Goal: Task Accomplishment & Management: Manage account settings

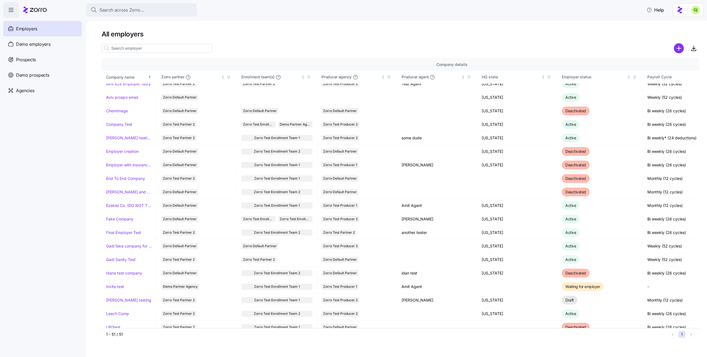
scroll to position [90, 0]
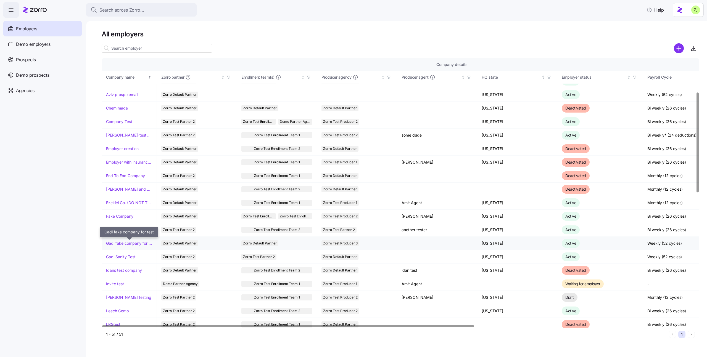
click at [132, 243] on link "Gadi fake company for test" at bounding box center [129, 244] width 46 height 6
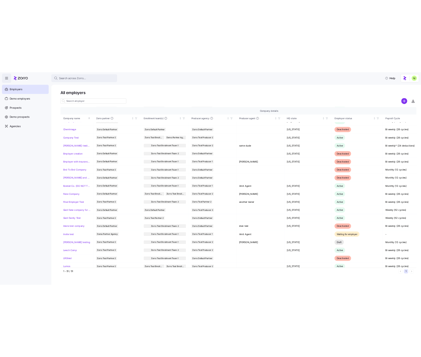
scroll to position [118, 0]
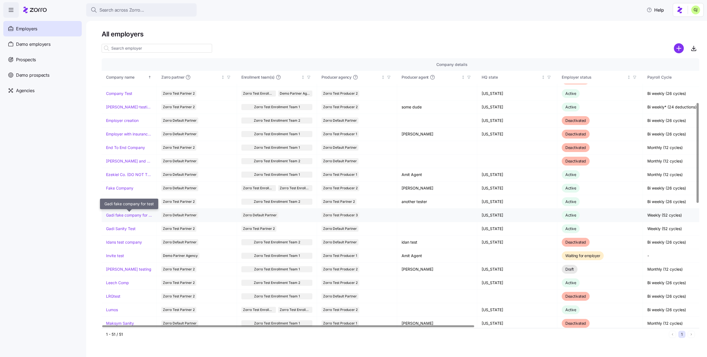
click at [130, 215] on link "Gadi fake company for test" at bounding box center [129, 216] width 46 height 6
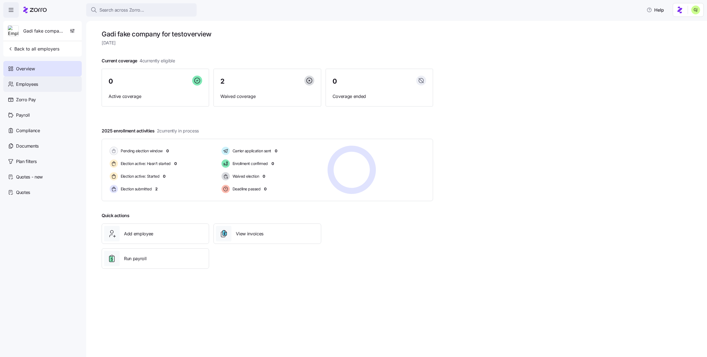
click at [46, 83] on div "Employees" at bounding box center [42, 83] width 78 height 15
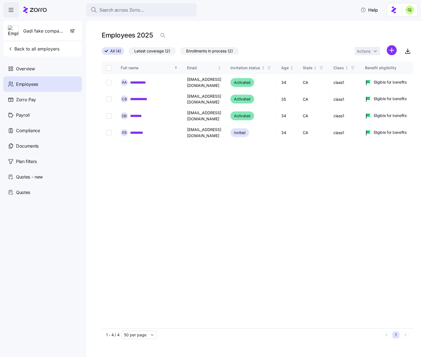
click at [393, 51] on html "**********" at bounding box center [210, 177] width 421 height 354
click at [404, 37] on html "**********" at bounding box center [210, 177] width 421 height 354
click at [409, 52] on icon "button" at bounding box center [407, 51] width 7 height 7
click at [38, 48] on span "Back to all employers" at bounding box center [34, 49] width 52 height 7
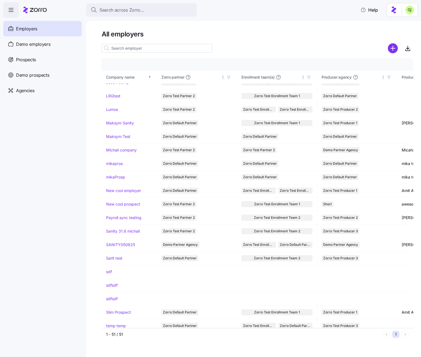
scroll to position [445, 0]
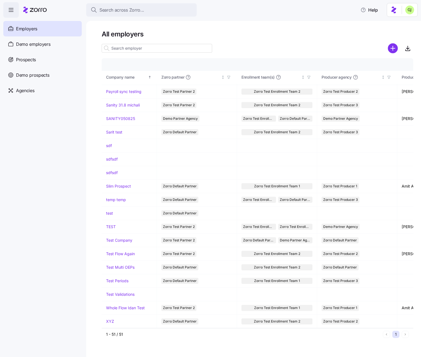
click at [150, 47] on input at bounding box center [157, 48] width 110 height 9
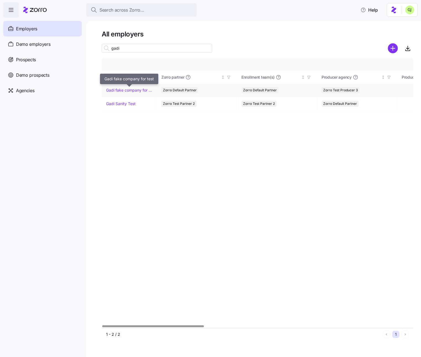
type input "gadi"
click at [136, 89] on link "Gadi fake company for test" at bounding box center [129, 91] width 46 height 6
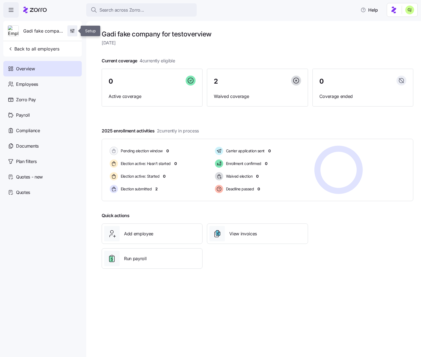
click at [73, 33] on icon "button" at bounding box center [73, 31] width 6 height 6
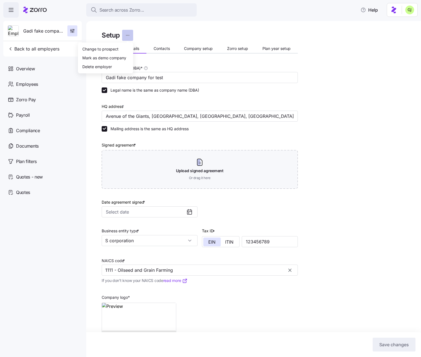
click at [129, 35] on html "Search across Zorro... Help Gadi fake company for test Back to all employers Ov…" at bounding box center [210, 177] width 421 height 354
click at [115, 66] on div "Delete employer" at bounding box center [105, 66] width 51 height 9
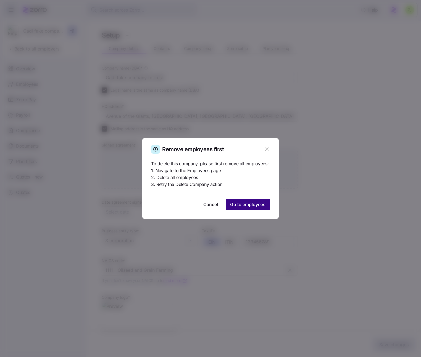
click at [251, 205] on span "Go to employees" at bounding box center [247, 204] width 35 height 7
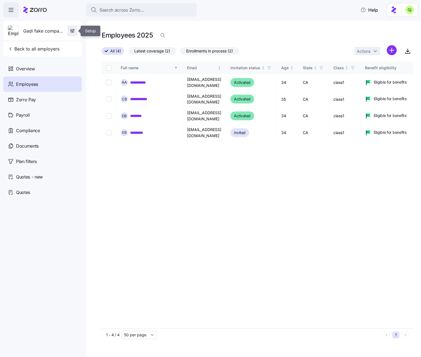
click at [72, 30] on icon "button" at bounding box center [73, 31] width 6 height 6
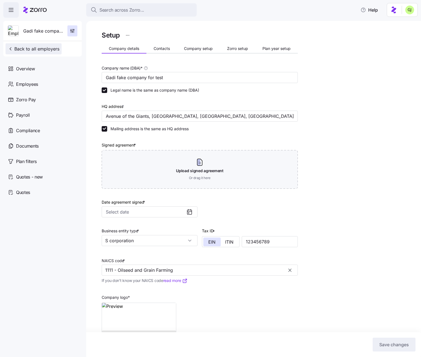
click at [54, 49] on span "Back to all employers" at bounding box center [34, 49] width 52 height 7
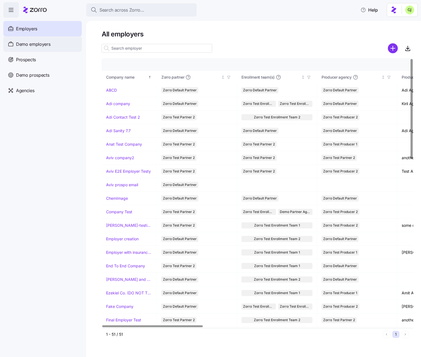
click at [49, 44] on span "Demo employers" at bounding box center [33, 44] width 35 height 7
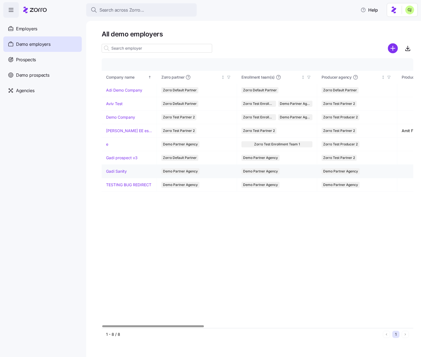
click at [120, 172] on link "Gadi Sanity" at bounding box center [116, 172] width 21 height 6
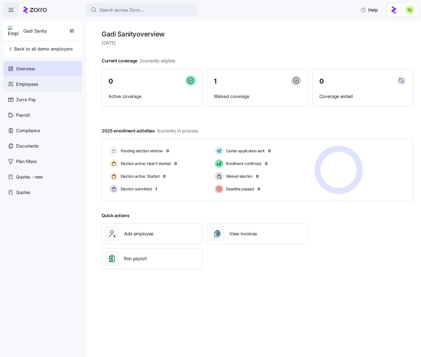
click at [36, 85] on span "Employees" at bounding box center [27, 84] width 22 height 7
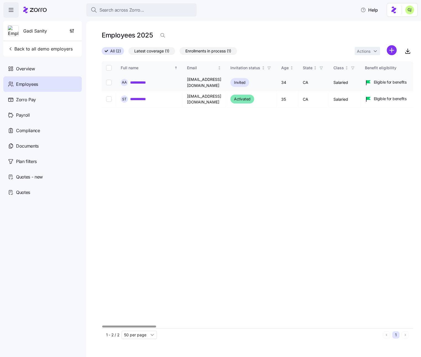
click at [226, 82] on td "gadi.j+alice_admin1@myzorro.co" at bounding box center [203, 82] width 43 height 17
copy td "gadi.j+alice_admin1@myzorro.co"
click at [71, 32] on icon "button" at bounding box center [71, 31] width 1 height 1
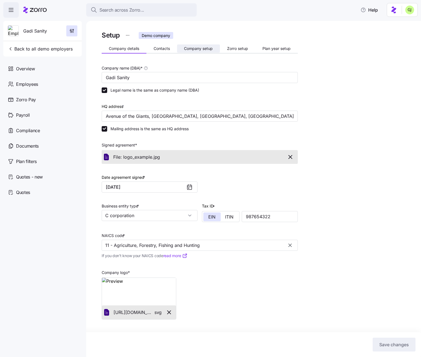
click at [200, 47] on span "Company setup" at bounding box center [198, 49] width 29 height 4
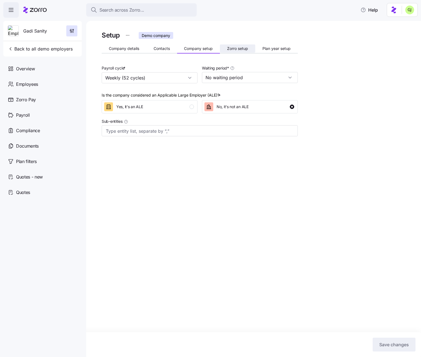
click at [240, 49] on span "Zorro setup" at bounding box center [237, 49] width 21 height 4
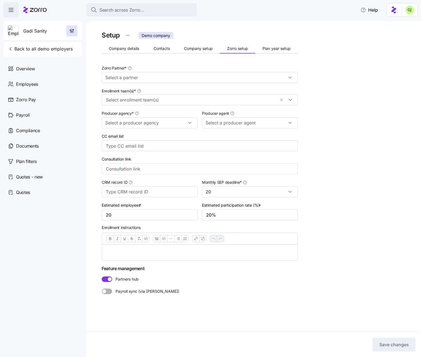
type input "Demo Partner Agency"
click at [120, 212] on input "20" at bounding box center [150, 215] width 96 height 11
type input "50"
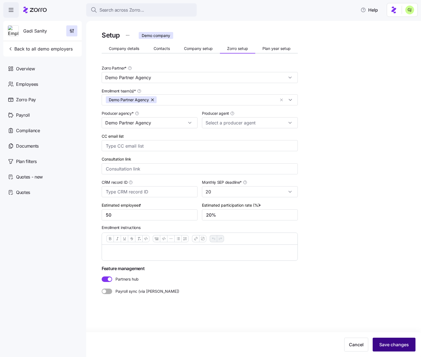
click at [393, 342] on span "Save changes" at bounding box center [394, 345] width 30 height 7
click at [285, 47] on span "Plan year setup" at bounding box center [276, 49] width 28 height 4
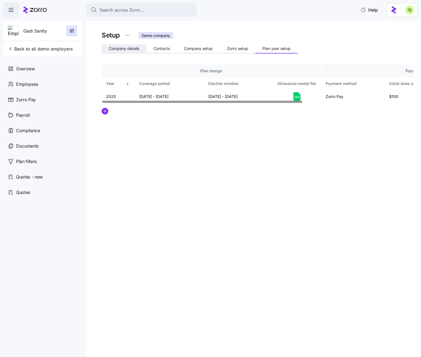
click at [128, 50] on span "Company details" at bounding box center [124, 49] width 30 height 4
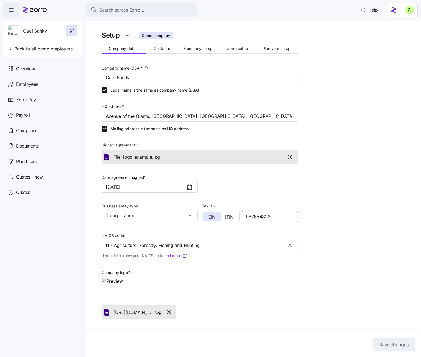
click at [261, 217] on input "987654322" at bounding box center [270, 216] width 56 height 11
click at [141, 292] on img at bounding box center [139, 292] width 74 height 28
click at [162, 293] on img at bounding box center [139, 292] width 74 height 28
click at [130, 312] on span "https://zorro-employer-images-test.s3.us-east-1.amazonaws.com/d9b91cb5-938a-4e3…" at bounding box center [133, 312] width 41 height 7
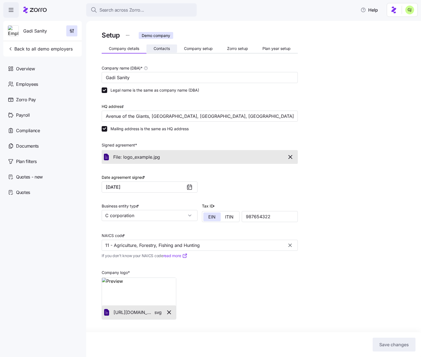
click at [165, 50] on span "Contacts" at bounding box center [162, 49] width 16 height 4
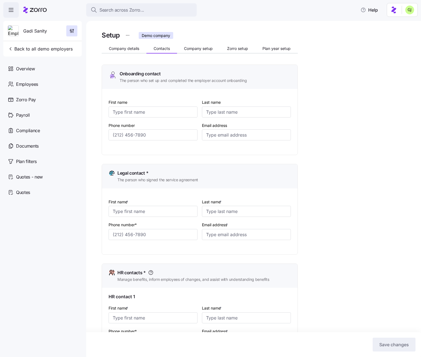
type input "Alice"
type input "Admin"
type input "gadi.j+alice_admin1@myzorro.co"
type input "Bob"
type input "Beck"
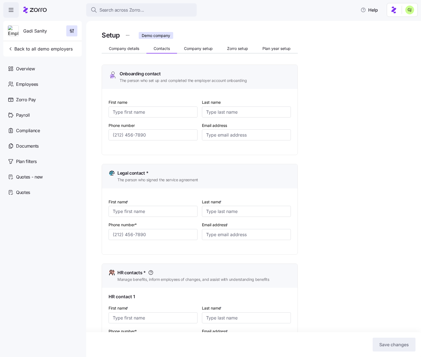
type input "gadi.j+bob_prospect@myzorro.co"
type input "Bob"
type input "Beck"
type input "gadi.j+bob_prospect@myzorro.co"
type input "Bob"
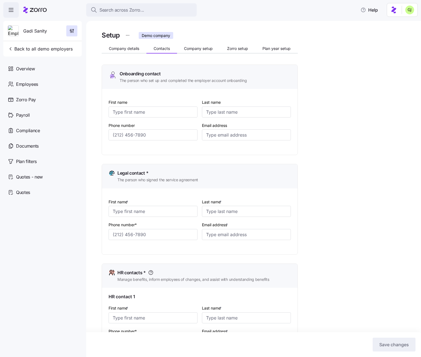
type input "Beck"
type input "gadi.j+bob_prospect@myzorro.co"
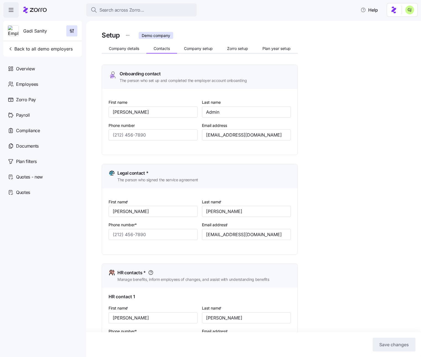
type input "(888) 888-8888"
click at [195, 48] on span "Company setup" at bounding box center [198, 49] width 29 height 4
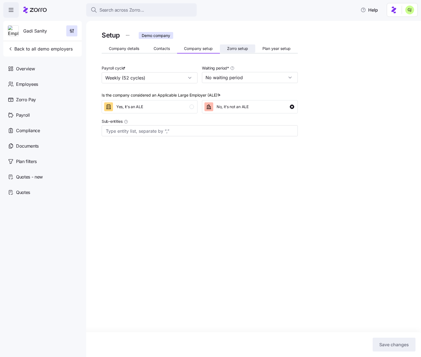
click at [239, 48] on span "Zorro setup" at bounding box center [237, 49] width 21 height 4
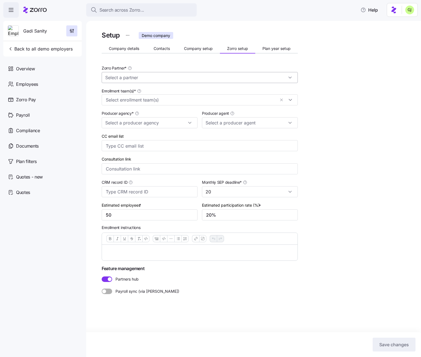
type input "Demo Partner Agency"
